Goal: Information Seeking & Learning: Learn about a topic

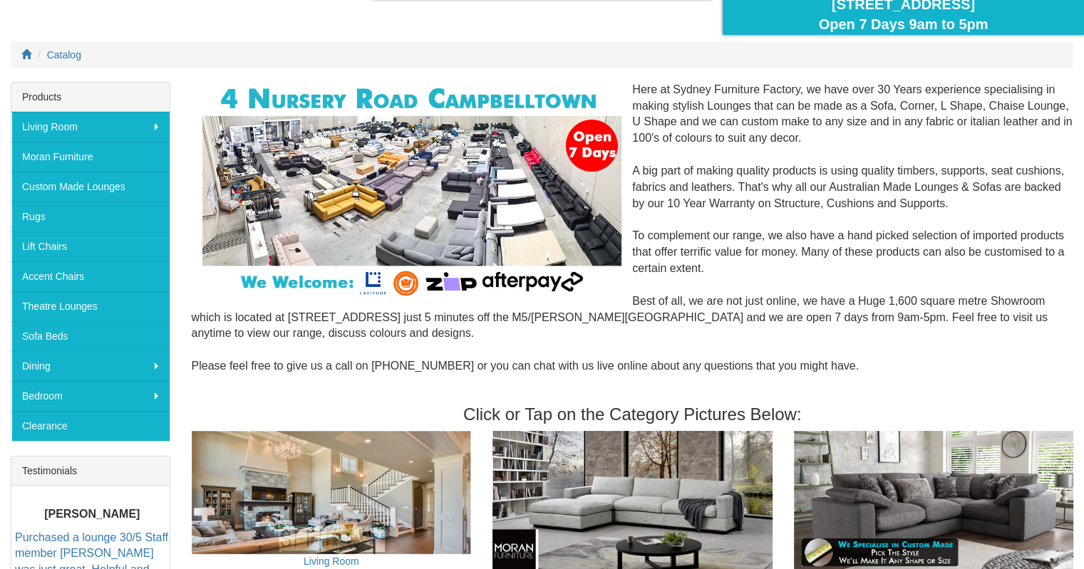
scroll to position [143, 0]
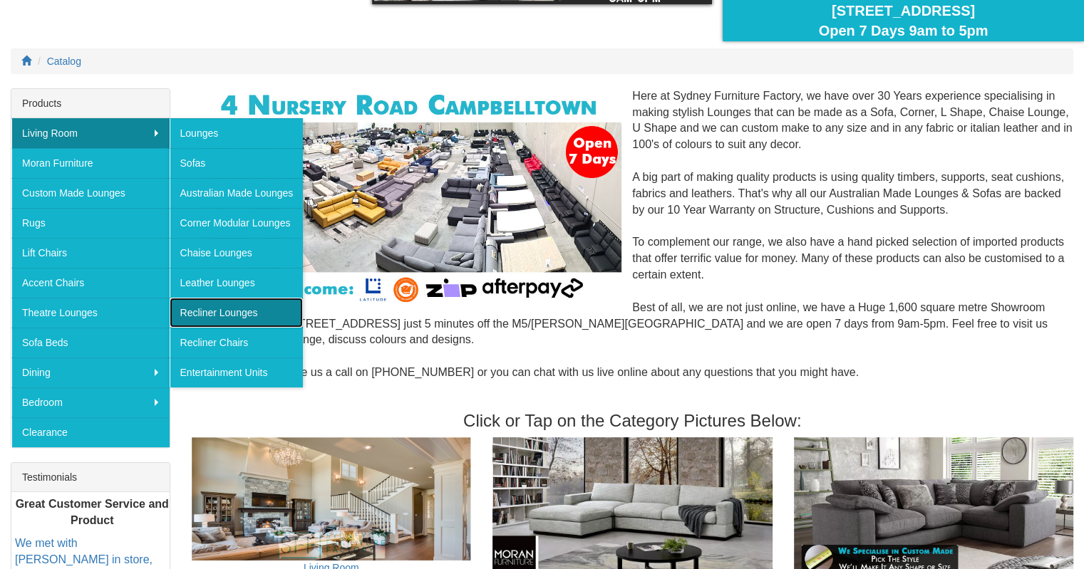
click at [256, 301] on link "Recliner Lounges" at bounding box center [237, 313] width 134 height 30
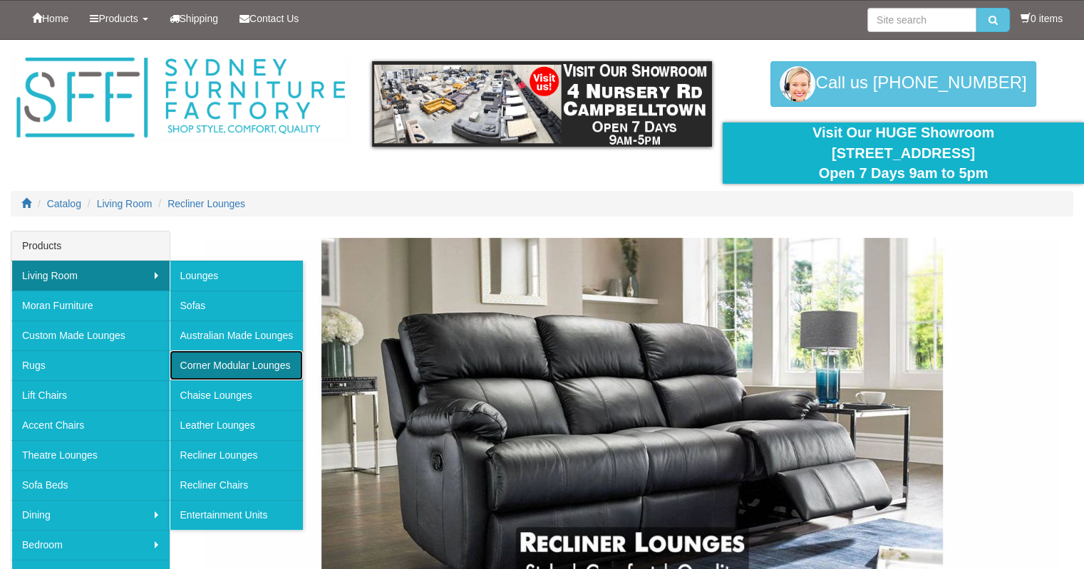
click at [282, 368] on link "Corner Modular Lounges" at bounding box center [237, 366] width 134 height 30
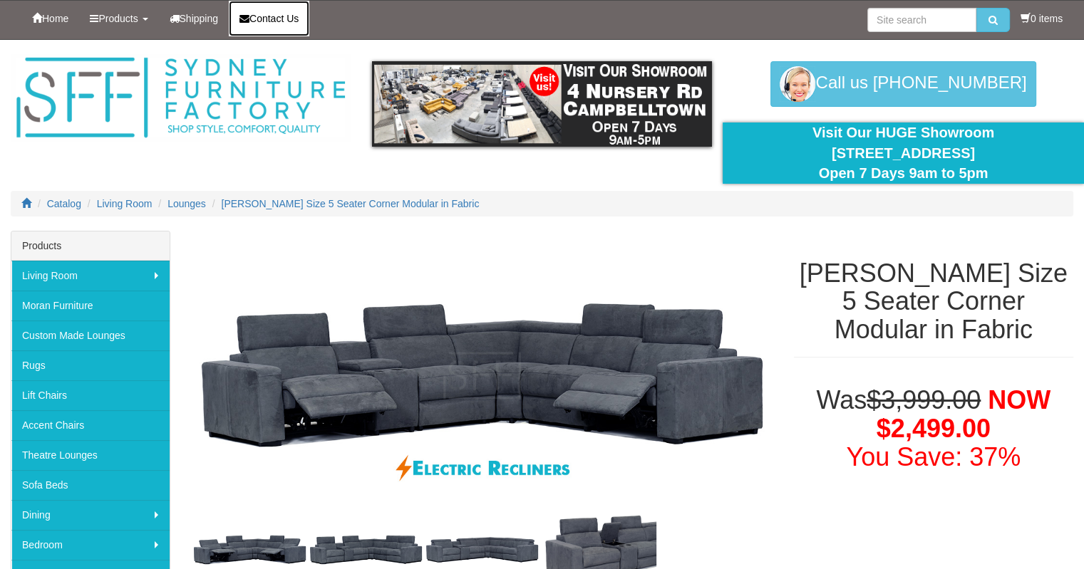
click at [299, 21] on span "Contact Us" at bounding box center [273, 18] width 49 height 11
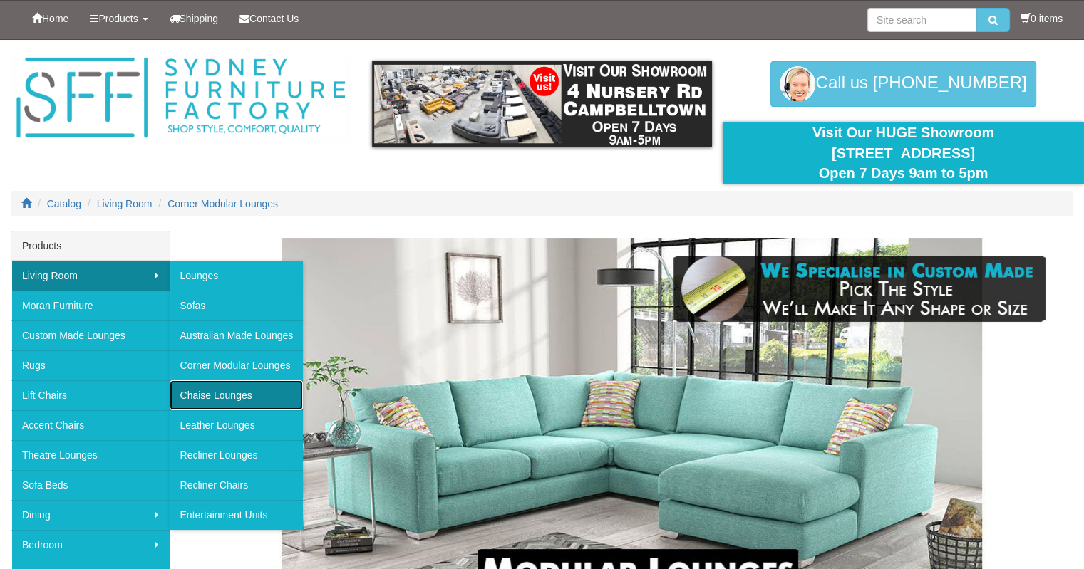
click at [241, 389] on link "Chaise Lounges" at bounding box center [237, 396] width 134 height 30
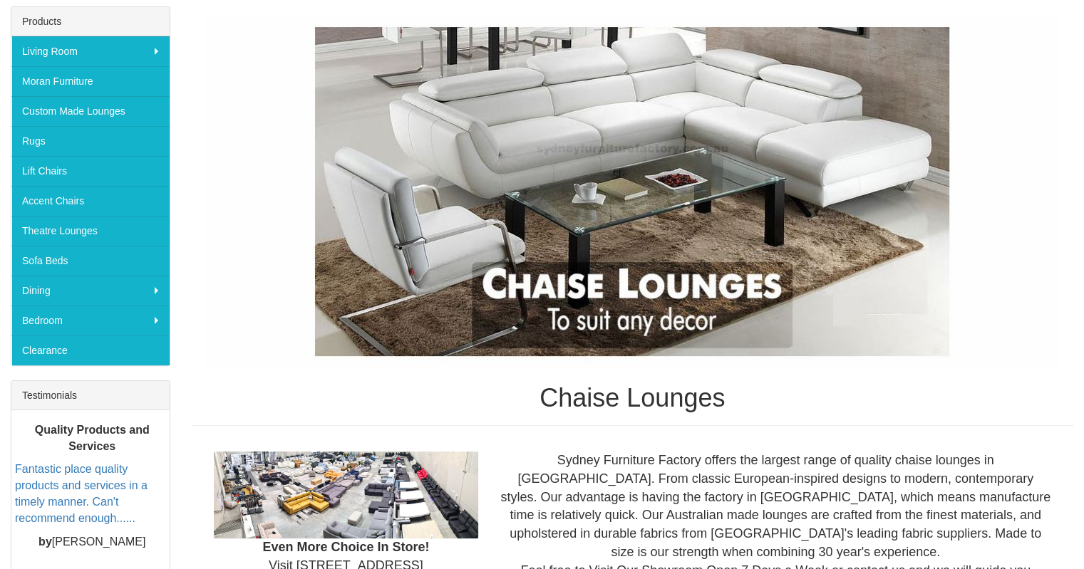
scroll to position [143, 0]
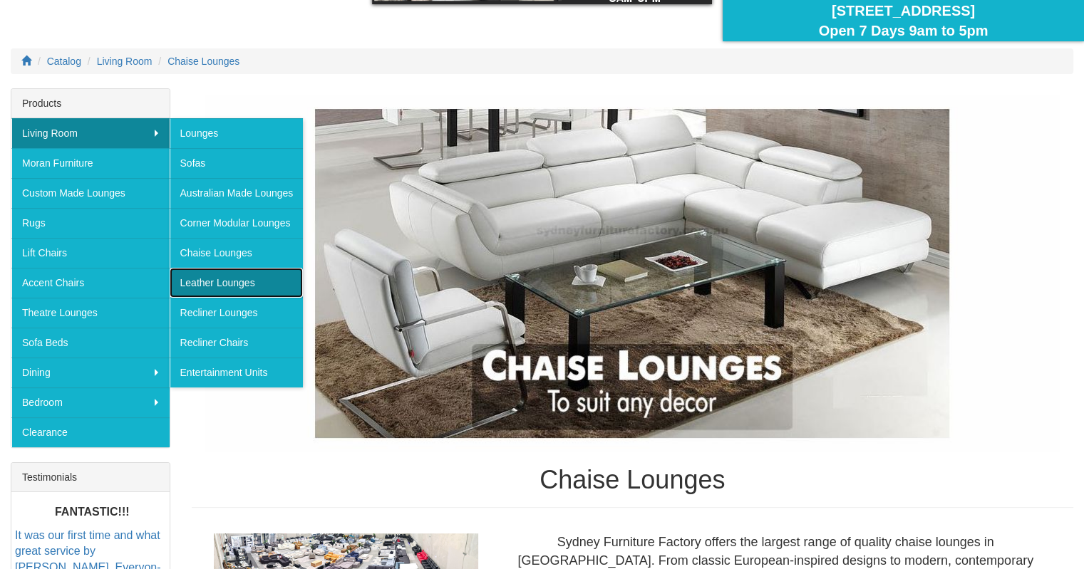
click at [268, 274] on link "Leather Lounges" at bounding box center [237, 283] width 134 height 30
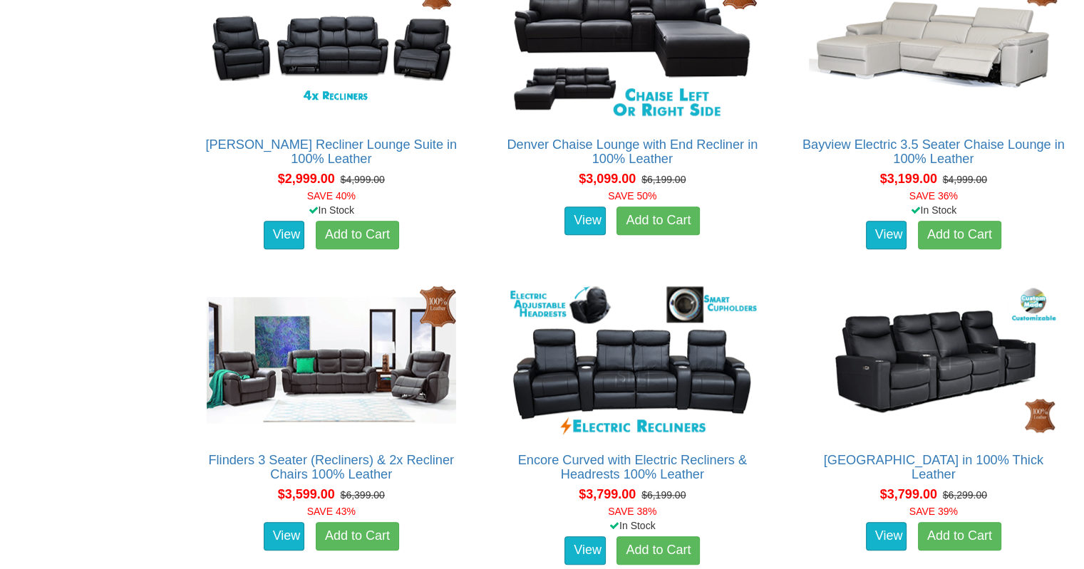
scroll to position [1497, 0]
